Goal: Task Accomplishment & Management: Manage account settings

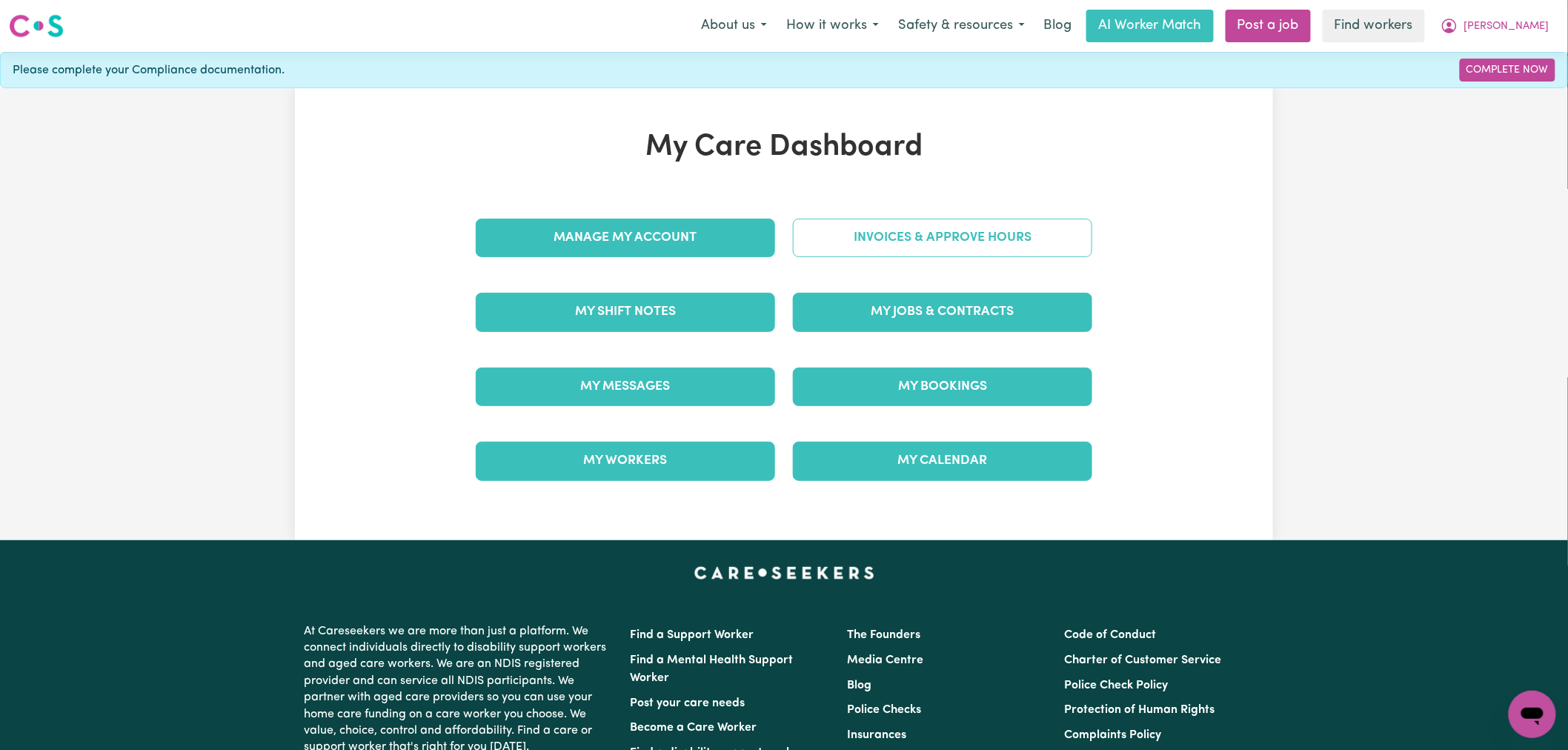
click at [965, 225] on link "Invoices & Approve Hours" at bounding box center [942, 237] width 299 height 38
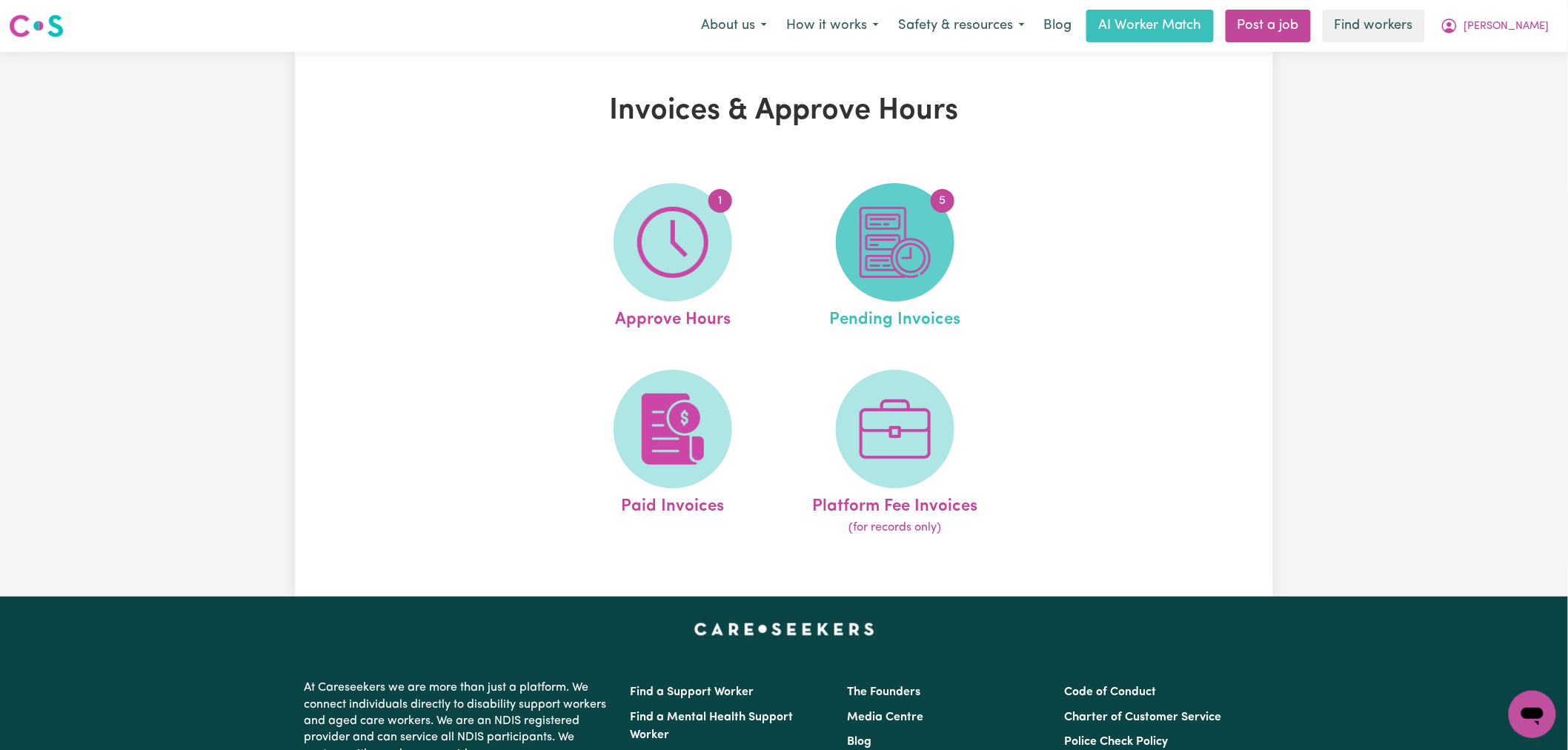
click at [899, 223] on img at bounding box center [895, 242] width 71 height 71
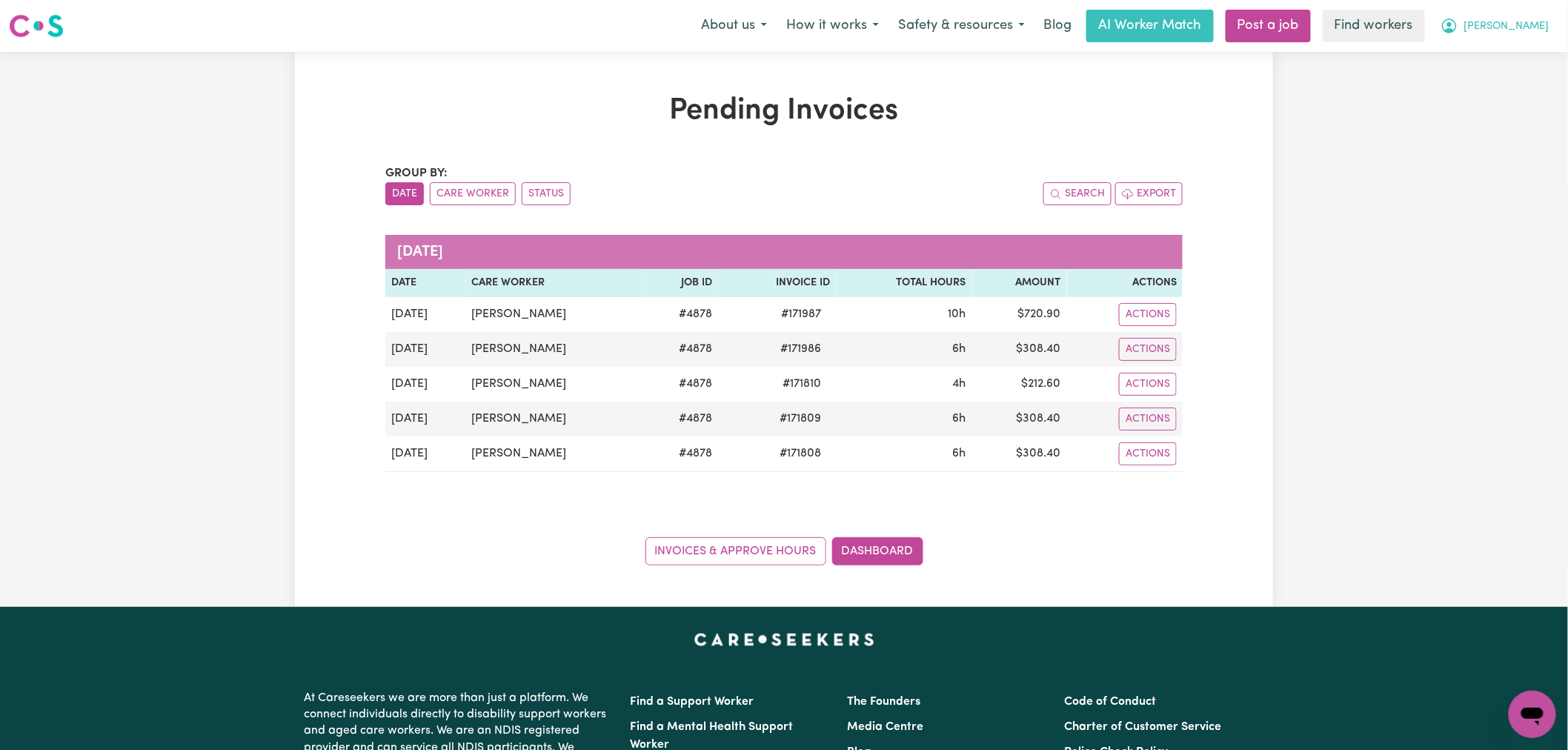
drag, startPoint x: 1542, startPoint y: 16, endPoint x: 1542, endPoint y: 35, distance: 19.0
click at [1542, 19] on button "[PERSON_NAME]" at bounding box center [1495, 25] width 128 height 31
click at [1522, 92] on link "Logout" at bounding box center [1499, 85] width 117 height 28
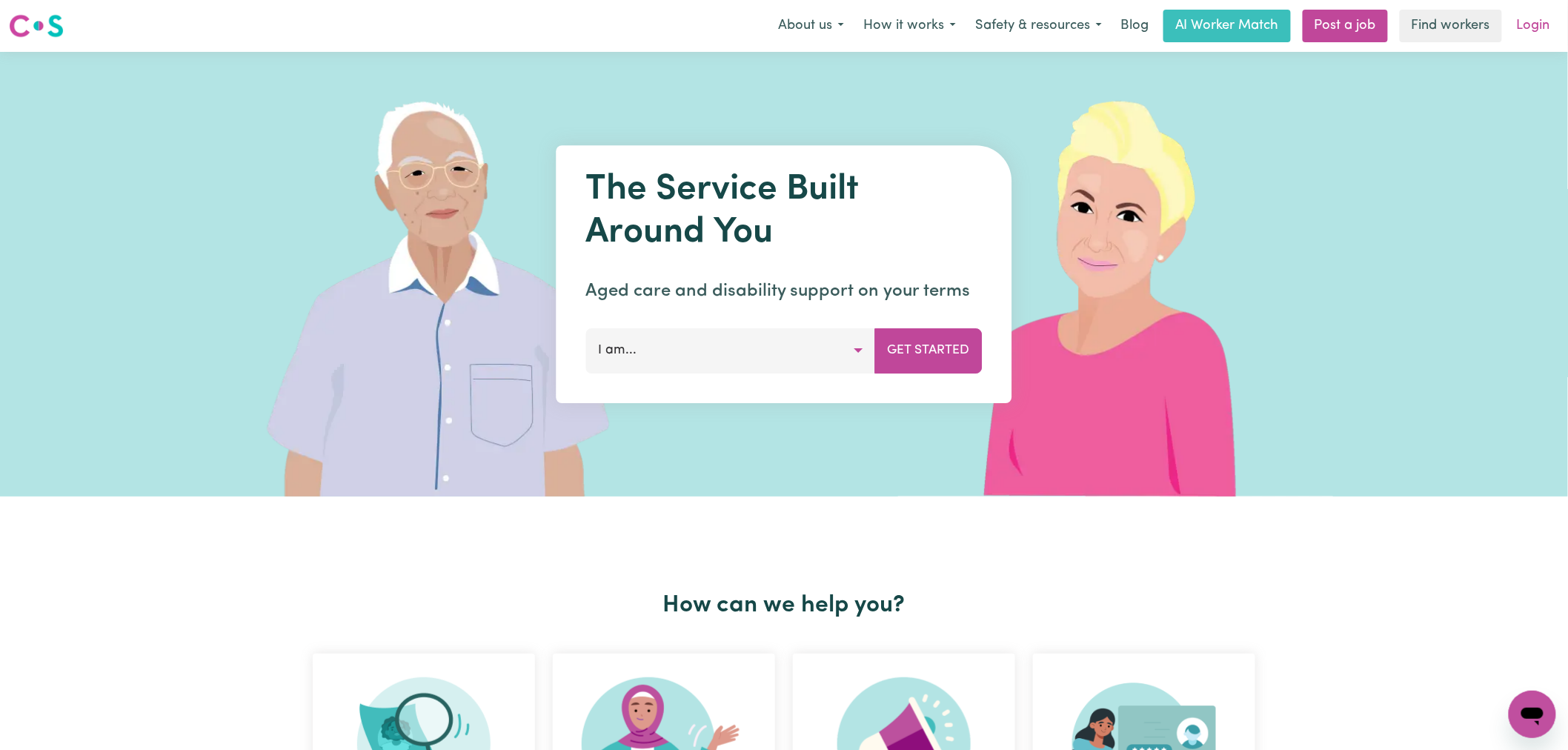
click at [1539, 23] on link "Login" at bounding box center [1533, 25] width 51 height 33
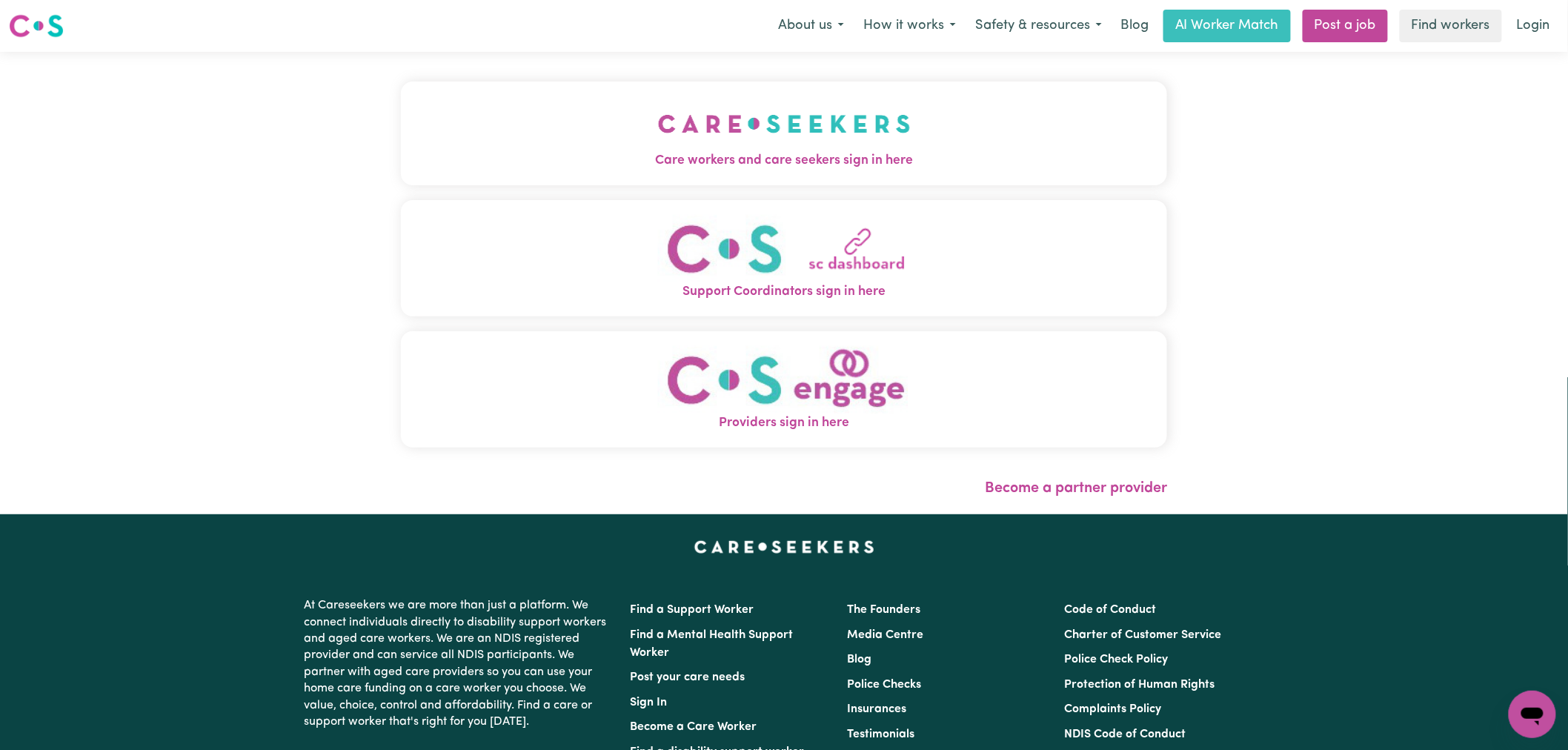
click at [635, 154] on span "Care workers and care seekers sign in here" at bounding box center [784, 161] width 766 height 20
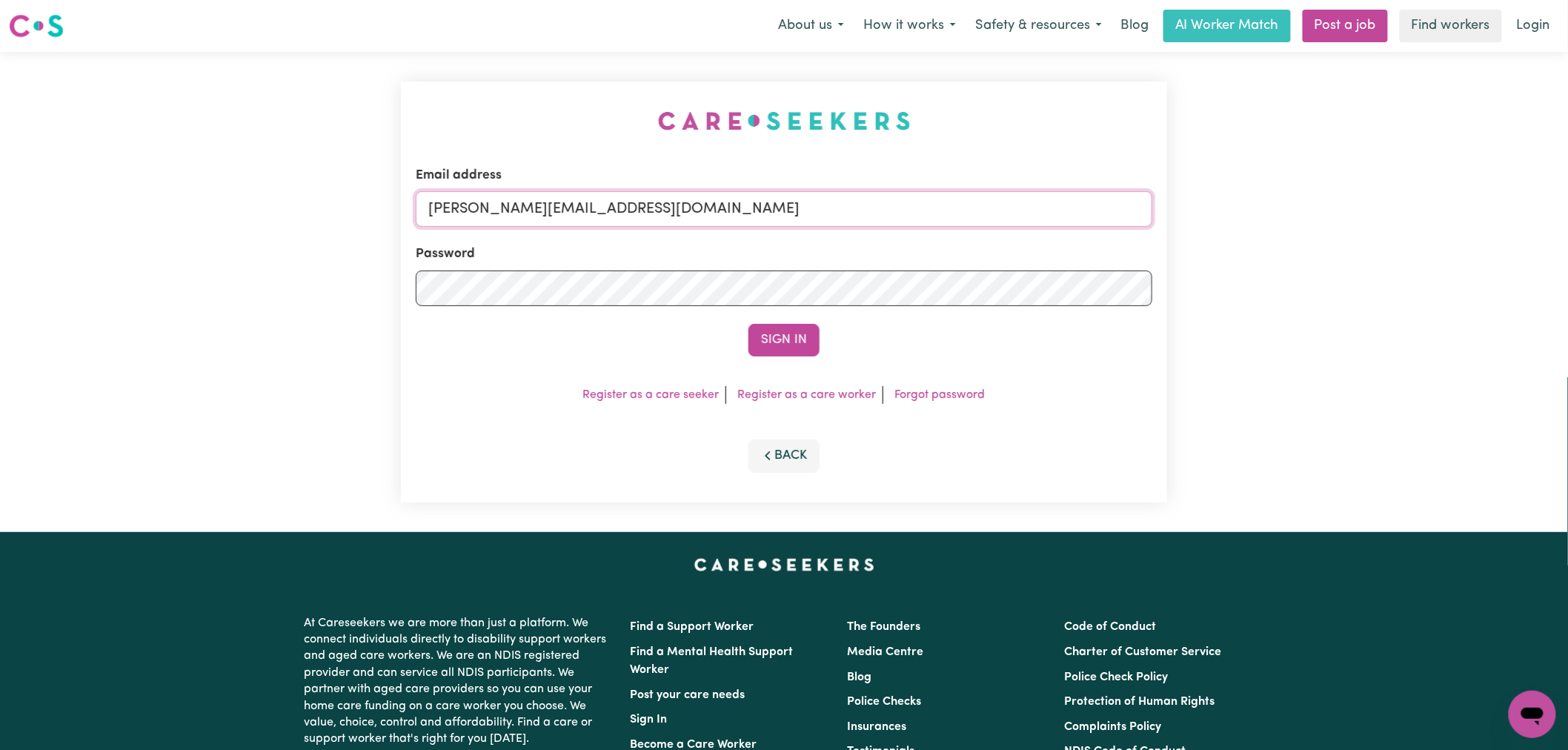
click at [707, 213] on input "[PERSON_NAME][EMAIL_ADDRESS][DOMAIN_NAME]" at bounding box center [784, 209] width 737 height 35
drag, startPoint x: 754, startPoint y: 208, endPoint x: 499, endPoint y: 206, distance: 255.0
click at [498, 206] on input "[EMAIL_ADDRESS][DOMAIN_NAME]" at bounding box center [784, 209] width 737 height 35
type input "[EMAIL_ADDRESS][DOMAIN_NAME]"
click at [749, 324] on button "Sign In" at bounding box center [784, 340] width 71 height 33
